Goal: Find specific page/section: Find specific page/section

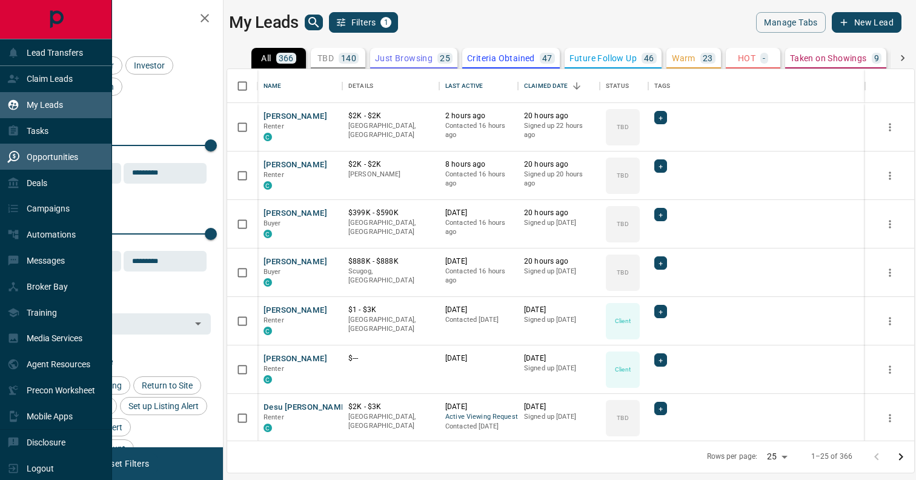
click at [39, 161] on p "Opportunities" at bounding box center [52, 157] width 51 height 10
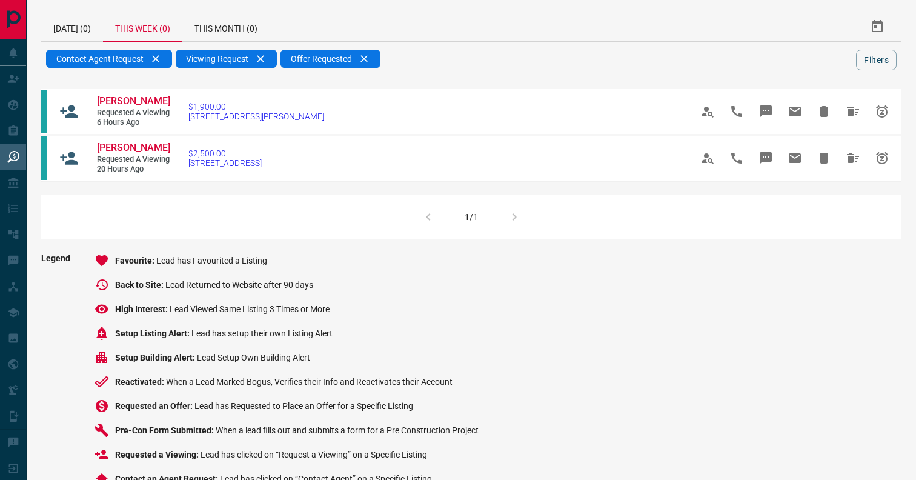
click at [156, 27] on div "This Week (0)" at bounding box center [142, 27] width 79 height 30
click at [75, 21] on div "[DATE] (0)" at bounding box center [72, 26] width 62 height 29
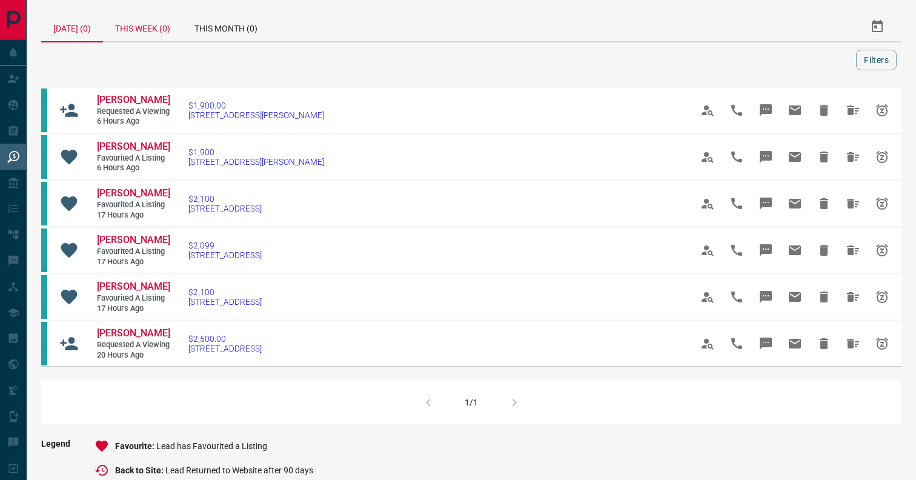
click at [154, 25] on div "This Week (0)" at bounding box center [142, 26] width 79 height 29
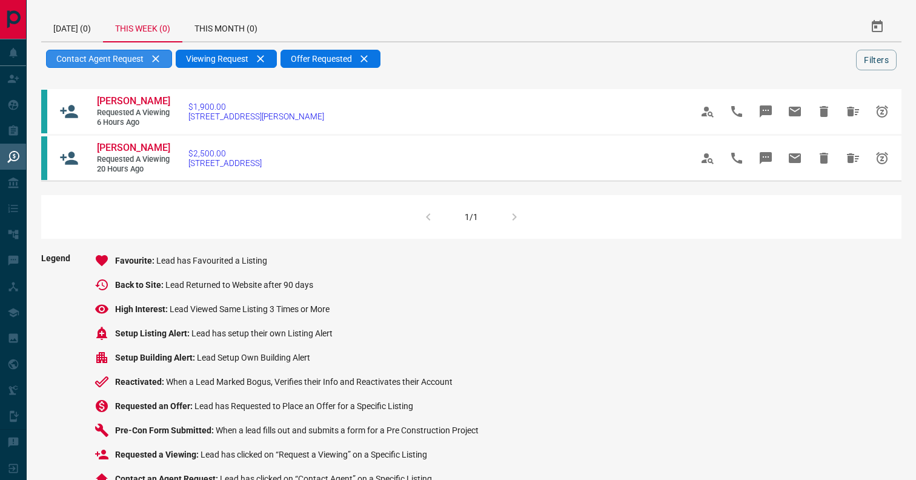
click at [160, 55] on div "Contact Agent Request" at bounding box center [109, 59] width 126 height 18
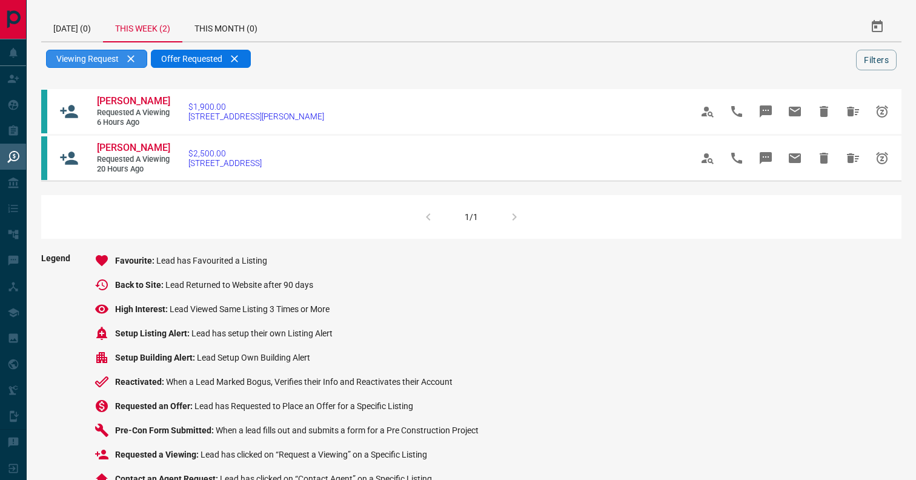
click at [138, 50] on div "Viewing Request" at bounding box center [96, 59] width 101 height 18
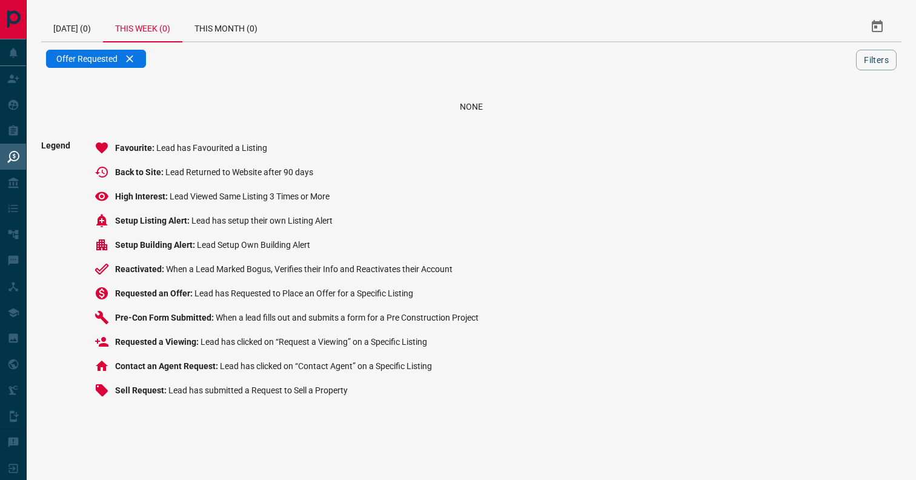
click at [138, 50] on div "Offer Requested" at bounding box center [96, 59] width 100 height 18
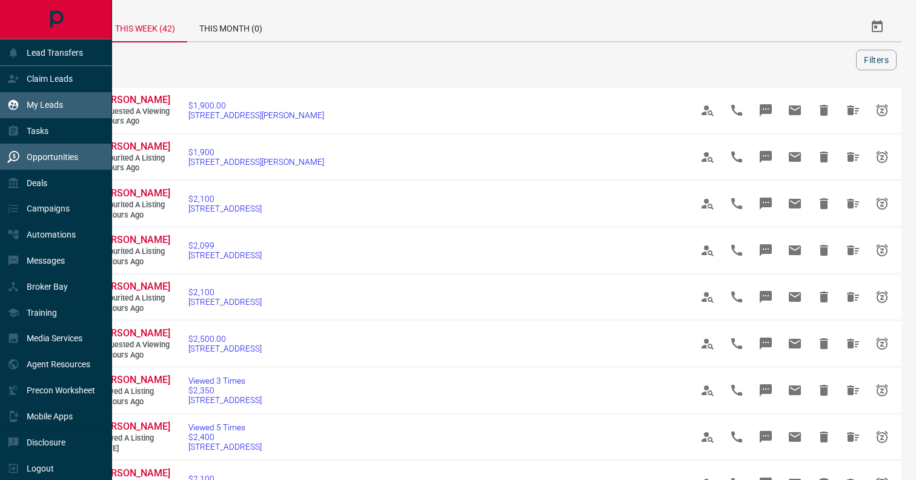
click at [42, 105] on p "My Leads" at bounding box center [45, 105] width 36 height 10
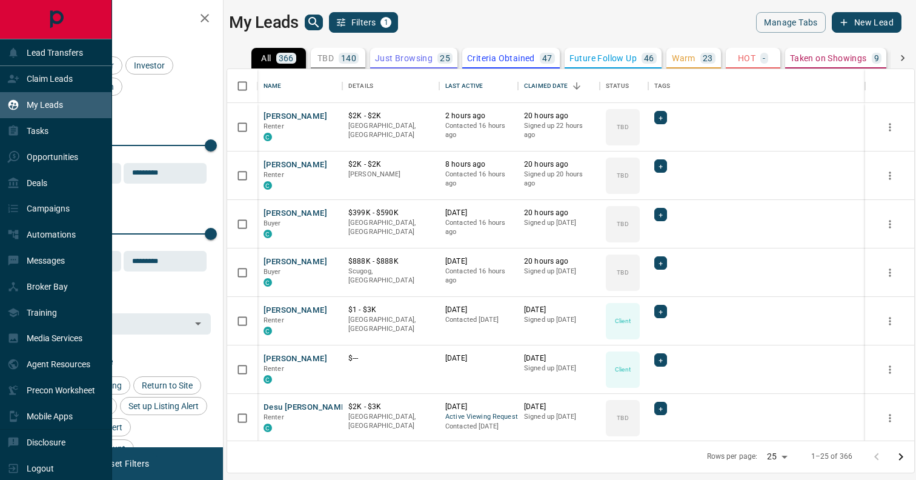
scroll to position [371, 687]
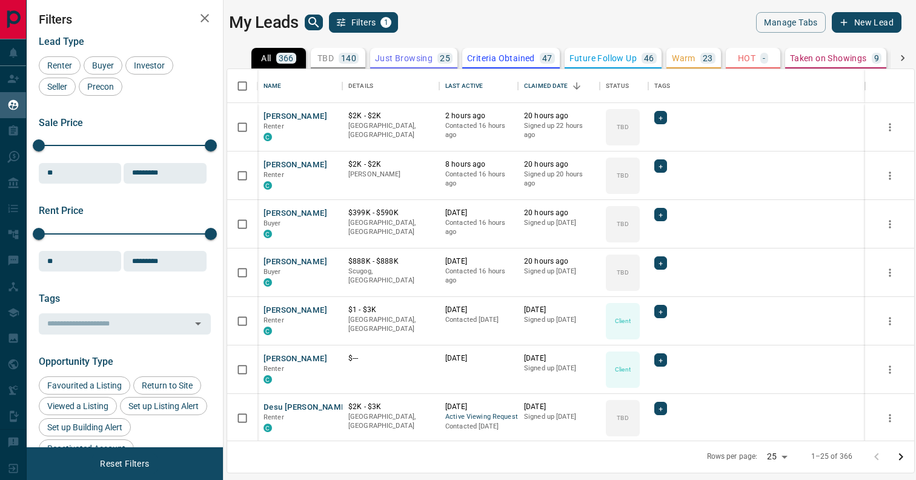
click at [319, 21] on icon "search button" at bounding box center [313, 22] width 15 height 15
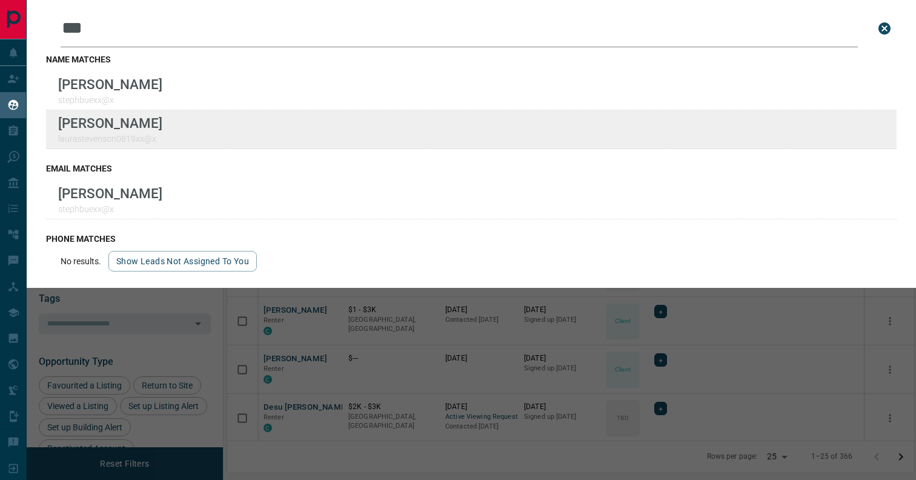
type input "***"
